Goal: Navigation & Orientation: Find specific page/section

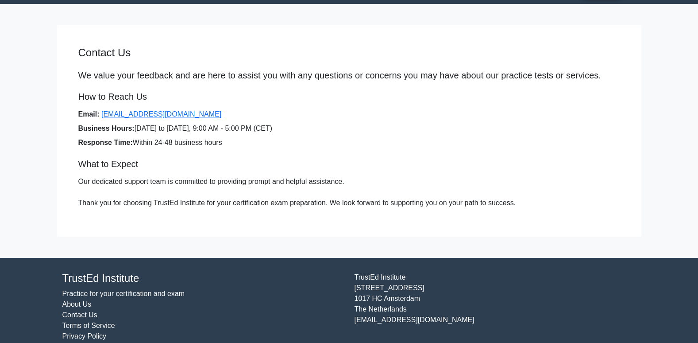
scroll to position [37, 0]
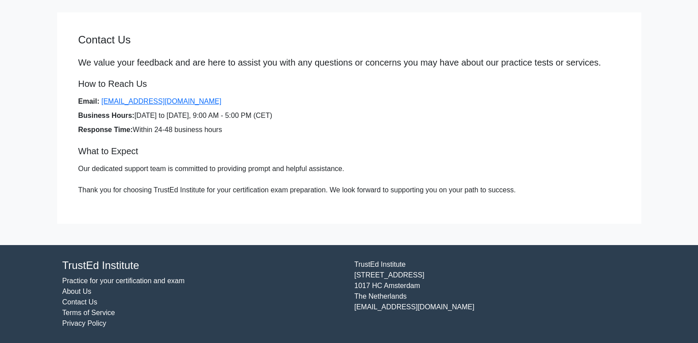
drag, startPoint x: 446, startPoint y: 307, endPoint x: 276, endPoint y: 280, distance: 172.1
click at [276, 280] on div "TrustEd Institute Practice for your certification and exam About Us Contact Us …" at bounding box center [349, 293] width 584 height 77
drag, startPoint x: 200, startPoint y: 276, endPoint x: 194, endPoint y: 282, distance: 8.5
click at [200, 277] on li "Practice for your certification and exam" at bounding box center [202, 280] width 281 height 11
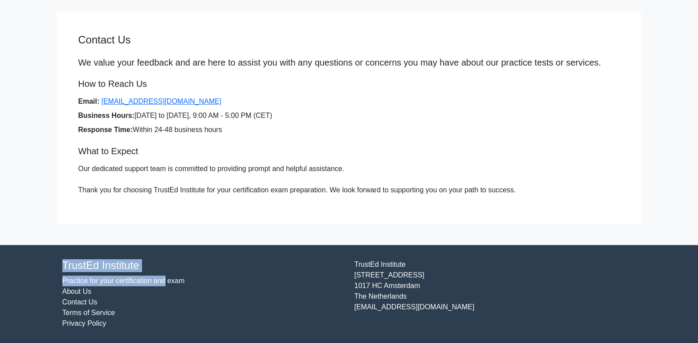
drag, startPoint x: 121, startPoint y: 263, endPoint x: 173, endPoint y: 283, distance: 56.5
click at [173, 283] on div "TrustEd Institute Practice for your certification and exam About Us Contact Us …" at bounding box center [203, 293] width 292 height 69
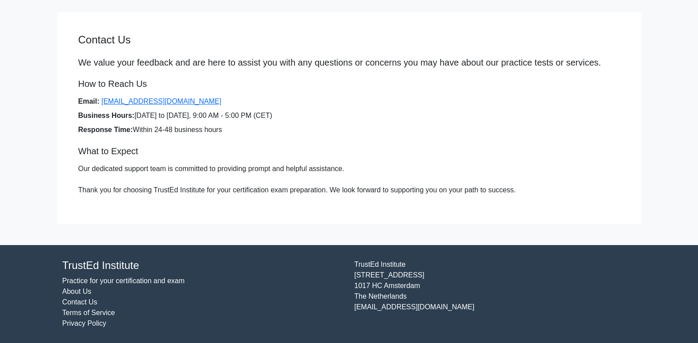
drag, startPoint x: 173, startPoint y: 283, endPoint x: 107, endPoint y: 278, distance: 67.0
click at [209, 282] on li "Practice for your certification and exam" at bounding box center [202, 280] width 281 height 11
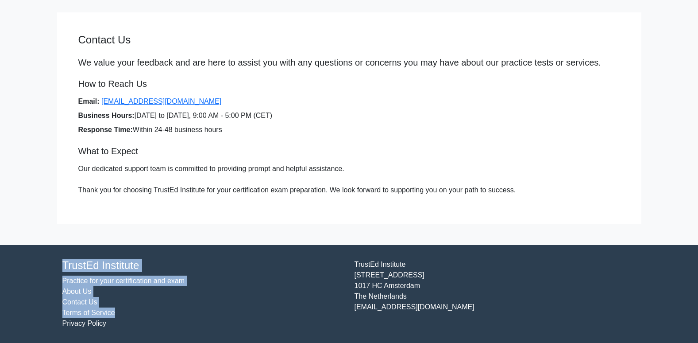
drag, startPoint x: 64, startPoint y: 266, endPoint x: 216, endPoint y: 316, distance: 159.8
click at [216, 316] on div "TrustEd Institute Practice for your certification and exam About Us Contact Us …" at bounding box center [203, 293] width 292 height 69
drag, startPoint x: 355, startPoint y: 263, endPoint x: 471, endPoint y: 310, distance: 125.5
click at [471, 310] on div "[GEOGRAPHIC_DATA][STREET_ADDRESS] [EMAIL_ADDRESS][DOMAIN_NAME]" at bounding box center [495, 293] width 292 height 69
drag, startPoint x: 450, startPoint y: 287, endPoint x: 375, endPoint y: 286, distance: 74.4
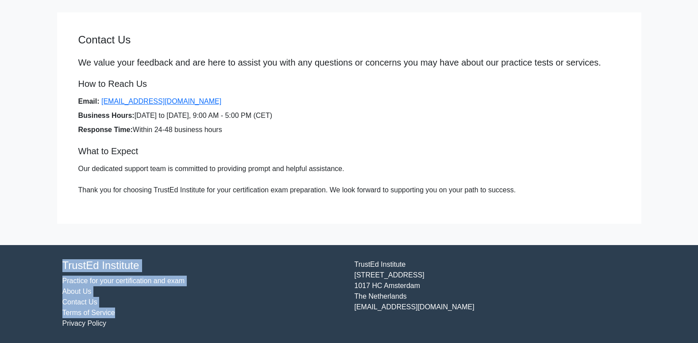
click at [451, 287] on div "[GEOGRAPHIC_DATA][STREET_ADDRESS] [EMAIL_ADDRESS][DOMAIN_NAME]" at bounding box center [495, 293] width 292 height 69
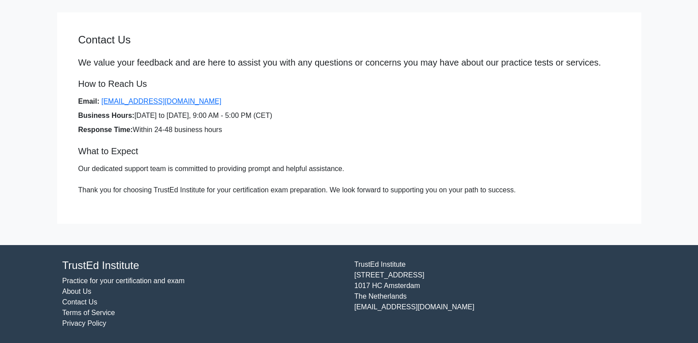
click at [244, 295] on li "About Us" at bounding box center [202, 291] width 281 height 11
drag, startPoint x: 354, startPoint y: 264, endPoint x: 464, endPoint y: 304, distance: 117.2
click at [464, 304] on div "[GEOGRAPHIC_DATA][STREET_ADDRESS] [EMAIL_ADDRESS][DOMAIN_NAME]" at bounding box center [495, 293] width 292 height 69
drag, startPoint x: 464, startPoint y: 304, endPoint x: 490, endPoint y: 297, distance: 26.5
click at [490, 297] on div "[GEOGRAPHIC_DATA][STREET_ADDRESS] [EMAIL_ADDRESS][DOMAIN_NAME]" at bounding box center [495, 293] width 292 height 69
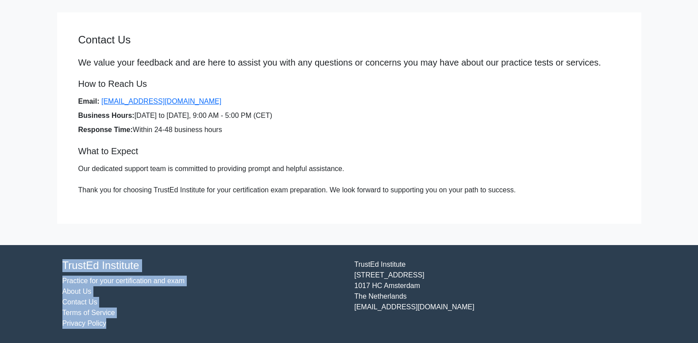
drag, startPoint x: 63, startPoint y: 267, endPoint x: 210, endPoint y: 329, distance: 159.6
click at [210, 329] on div "TrustEd Institute Practice for your certification and exam About Us Contact Us …" at bounding box center [349, 293] width 584 height 77
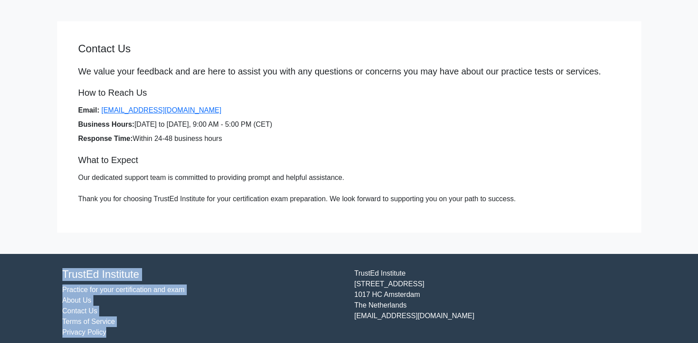
scroll to position [0, 0]
